Goal: Information Seeking & Learning: Learn about a topic

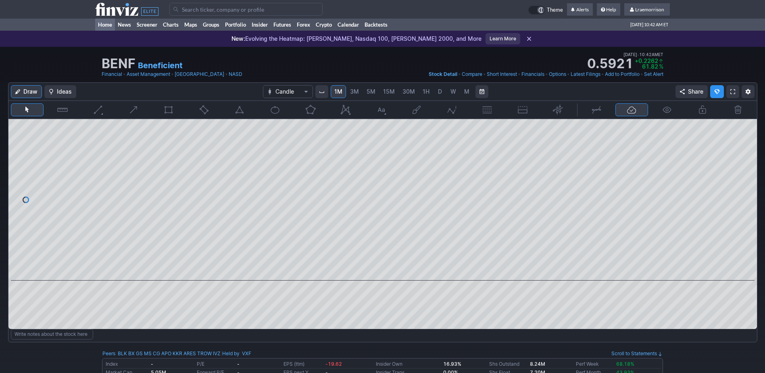
click at [105, 24] on link "Home" at bounding box center [105, 25] width 20 height 12
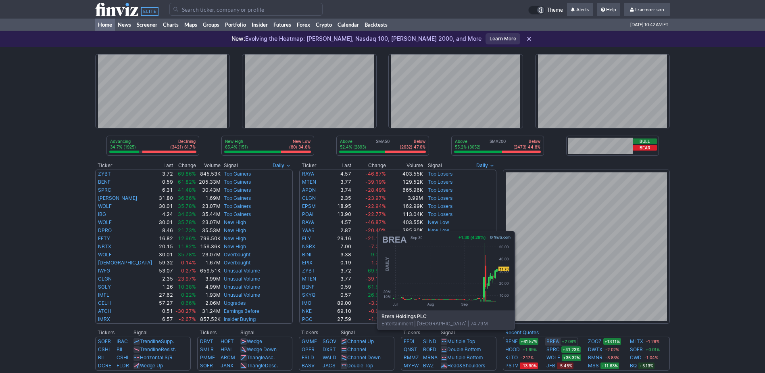
click at [550, 342] on link "BREA" at bounding box center [553, 341] width 13 height 8
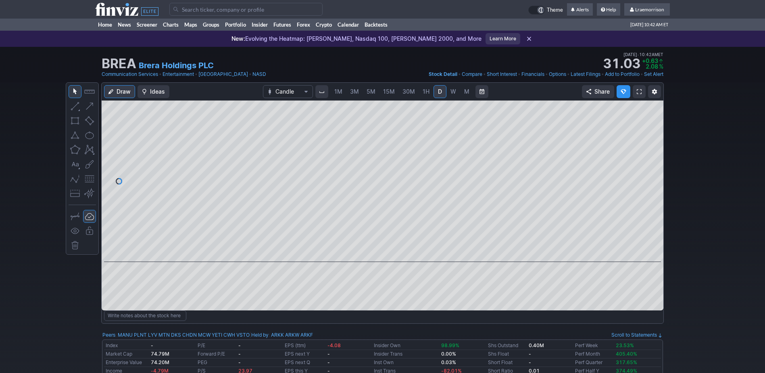
click at [338, 91] on span "1M" at bounding box center [338, 91] width 8 height 7
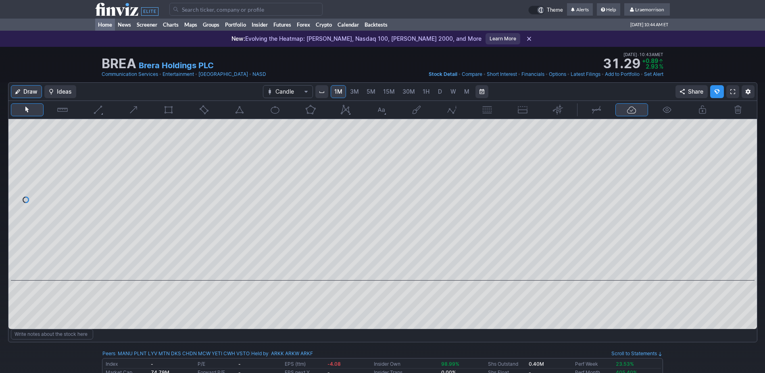
click at [103, 23] on link "Home" at bounding box center [105, 25] width 20 height 12
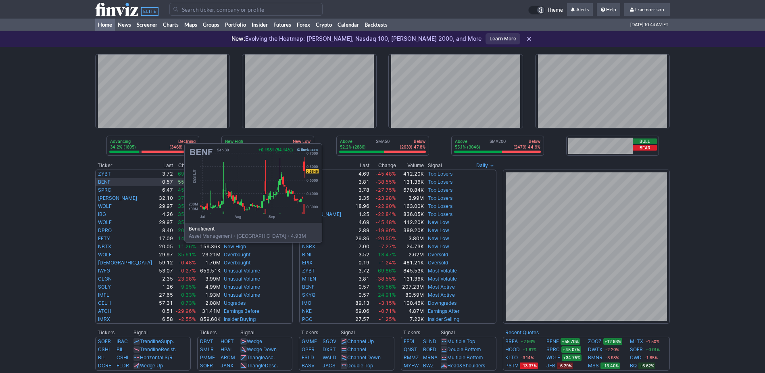
click at [104, 182] on link "BENF" at bounding box center [104, 182] width 13 height 6
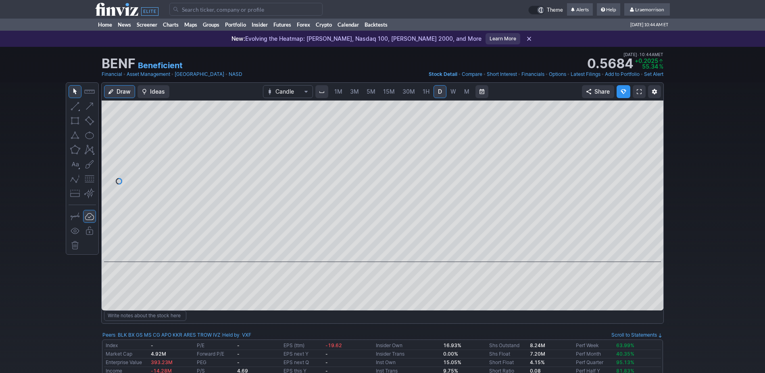
click at [336, 95] on span "1M" at bounding box center [338, 92] width 8 height 8
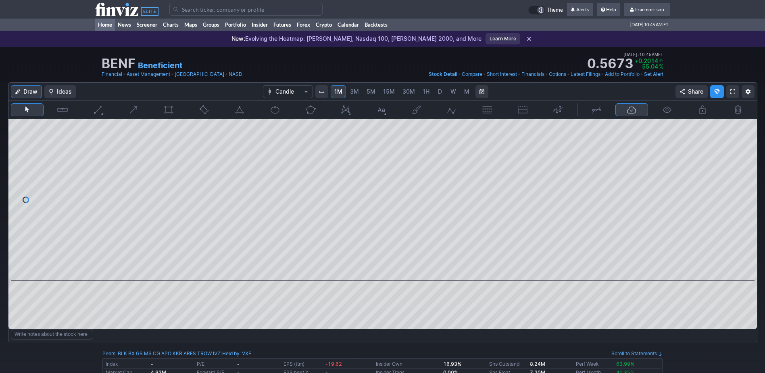
click at [104, 25] on link "Home" at bounding box center [105, 25] width 20 height 12
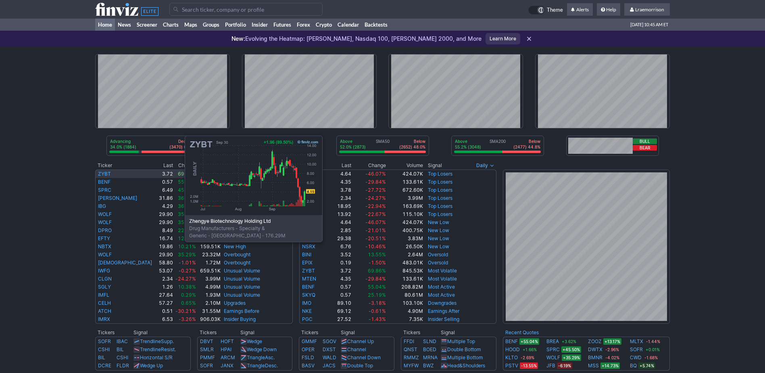
click at [104, 174] on link "ZYBT" at bounding box center [104, 174] width 13 height 6
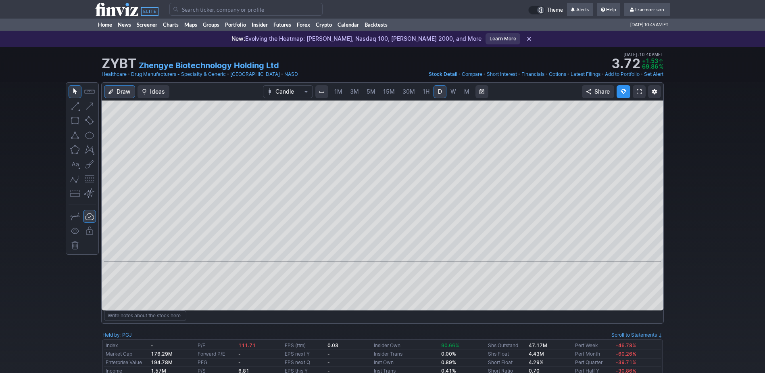
click at [341, 95] on span "1M" at bounding box center [338, 92] width 8 height 8
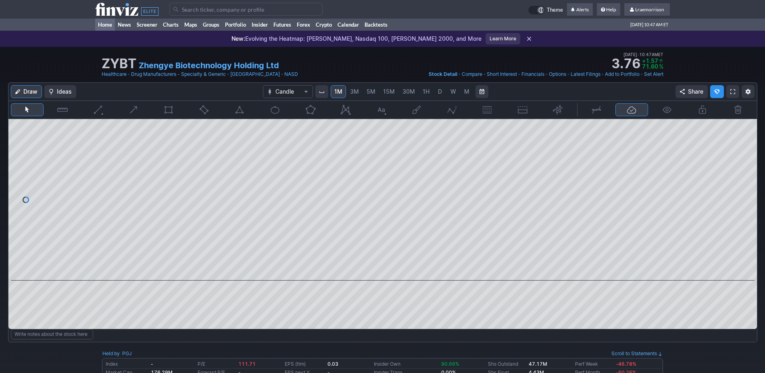
click at [103, 25] on link "Home" at bounding box center [105, 25] width 20 height 12
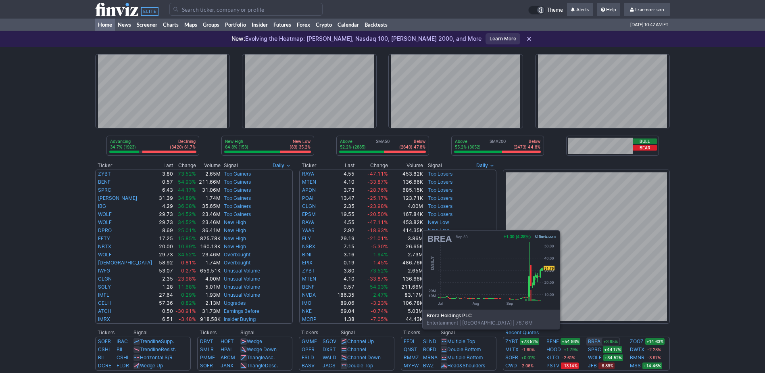
click at [595, 341] on link "BREA" at bounding box center [594, 341] width 13 height 8
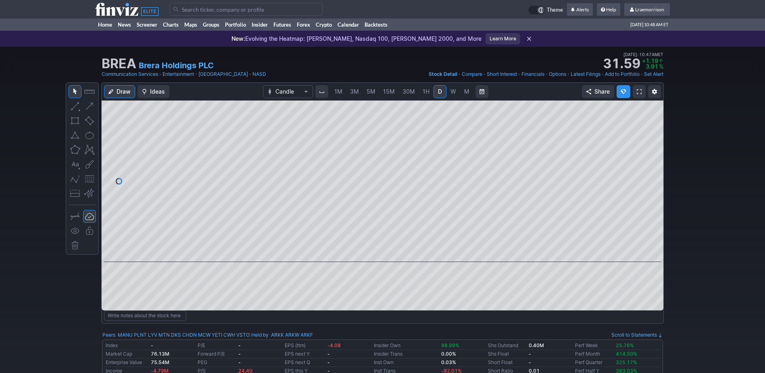
click at [341, 92] on span "1M" at bounding box center [338, 91] width 8 height 7
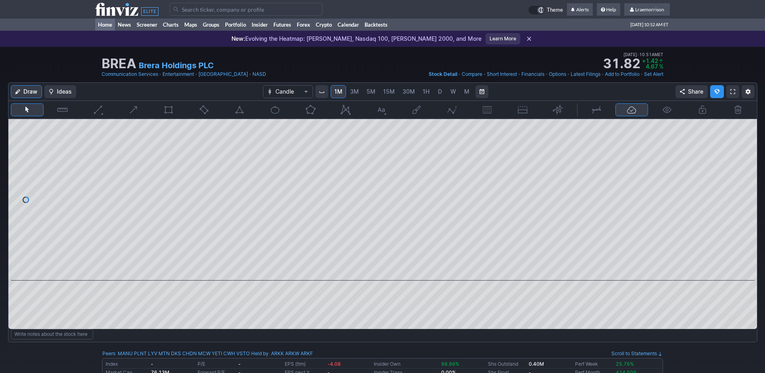
click at [105, 26] on link "Home" at bounding box center [105, 25] width 20 height 12
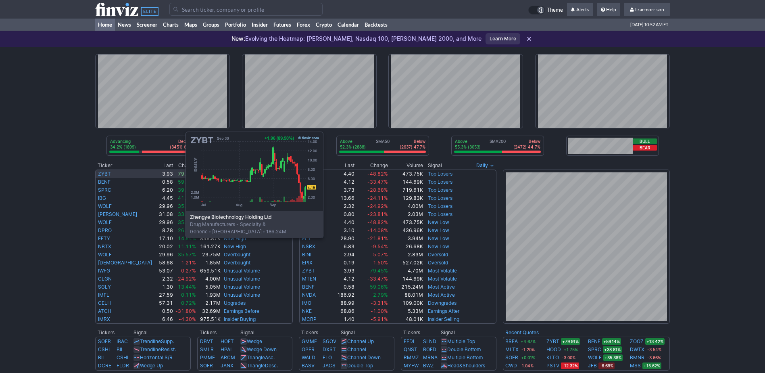
click at [105, 170] on td "ZYBT" at bounding box center [126, 173] width 62 height 8
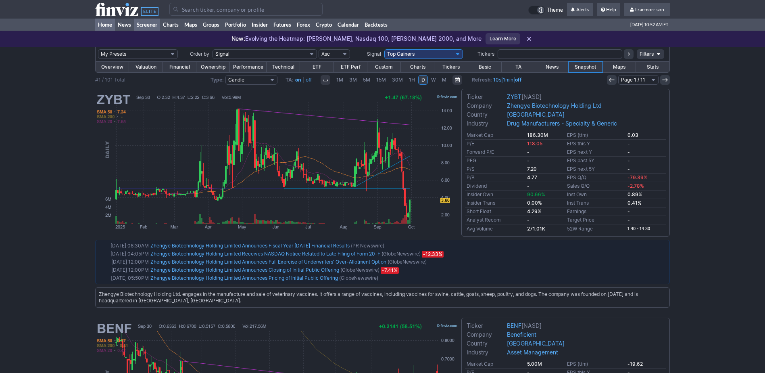
click at [107, 23] on link "Home" at bounding box center [105, 25] width 20 height 12
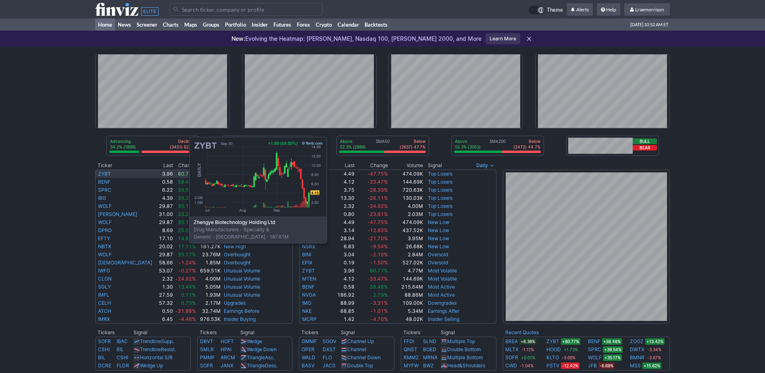
click at [108, 175] on link "ZYBT" at bounding box center [104, 174] width 13 height 6
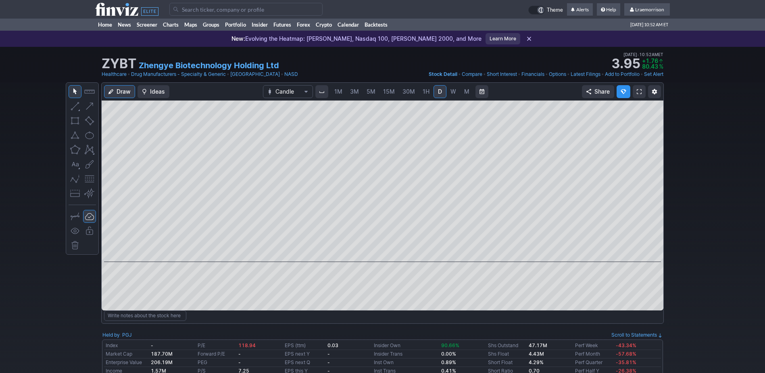
click at [338, 93] on span "1M" at bounding box center [338, 91] width 8 height 7
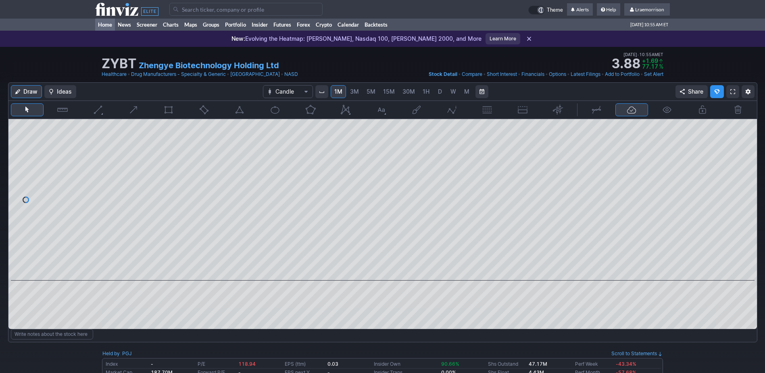
click at [107, 23] on link "Home" at bounding box center [105, 25] width 20 height 12
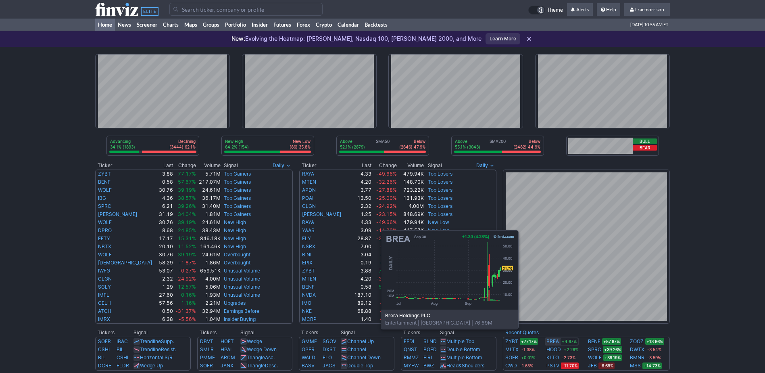
click at [553, 341] on link "BREA" at bounding box center [553, 341] width 13 height 8
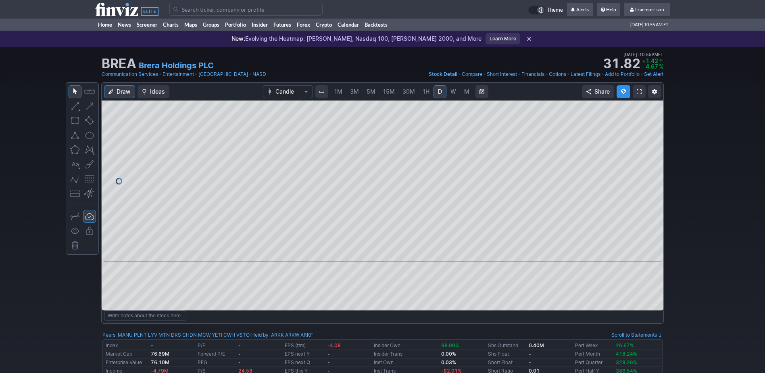
click at [339, 88] on span "1M" at bounding box center [338, 92] width 8 height 8
